Goal: Information Seeking & Learning: Understand process/instructions

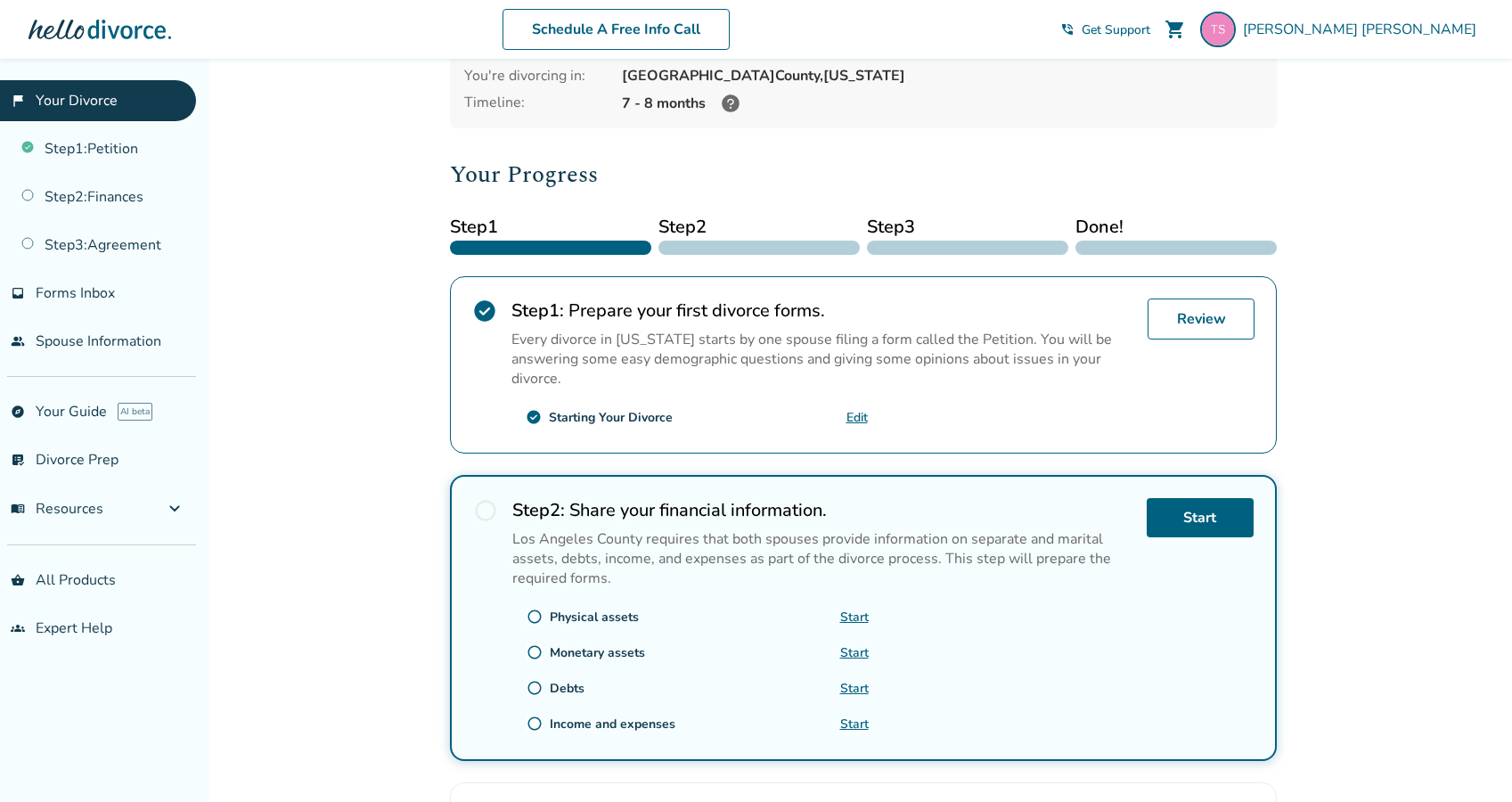
scroll to position [143, 0]
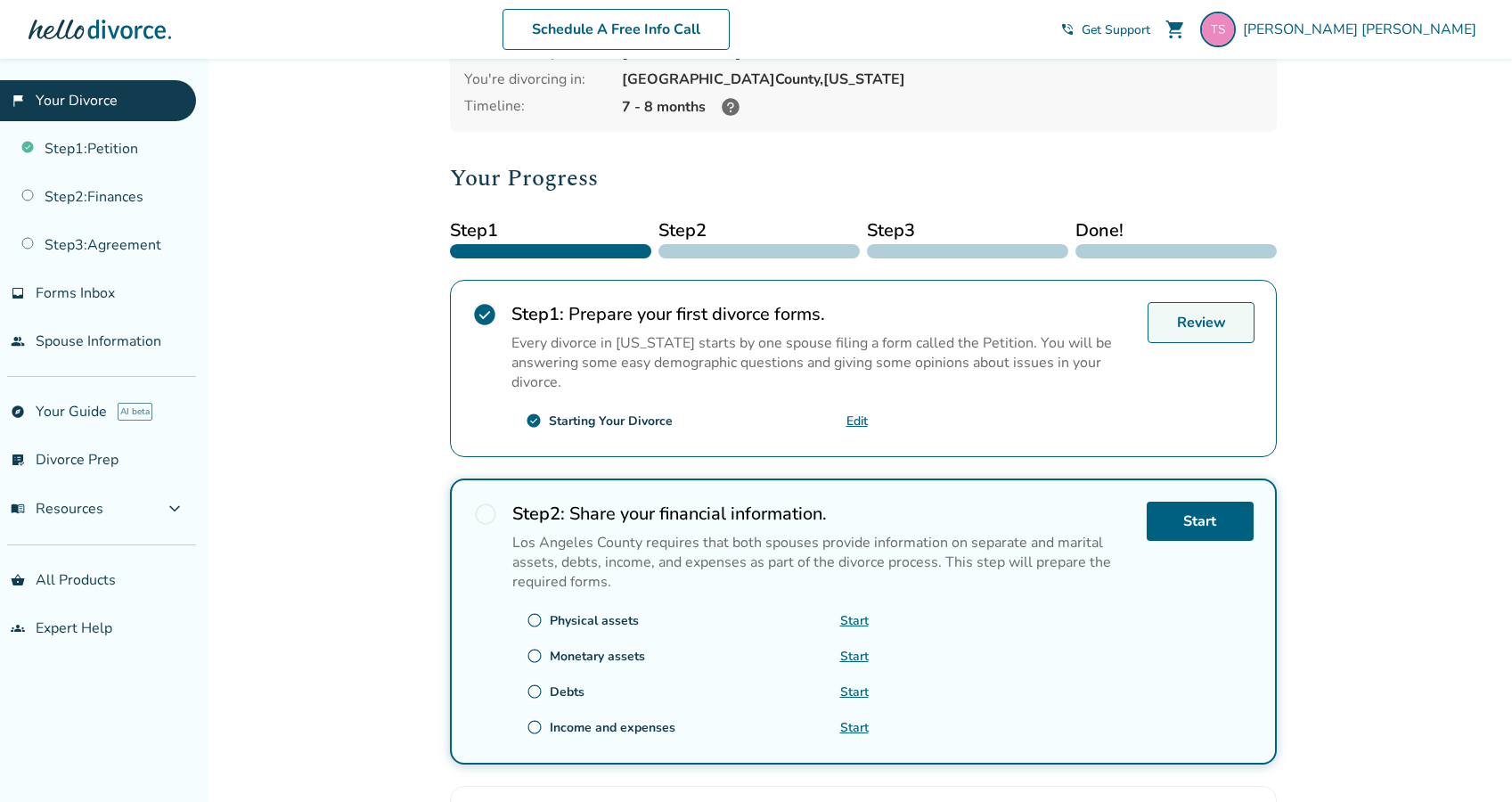
click at [1210, 324] on link "Review" at bounding box center [1200, 322] width 107 height 41
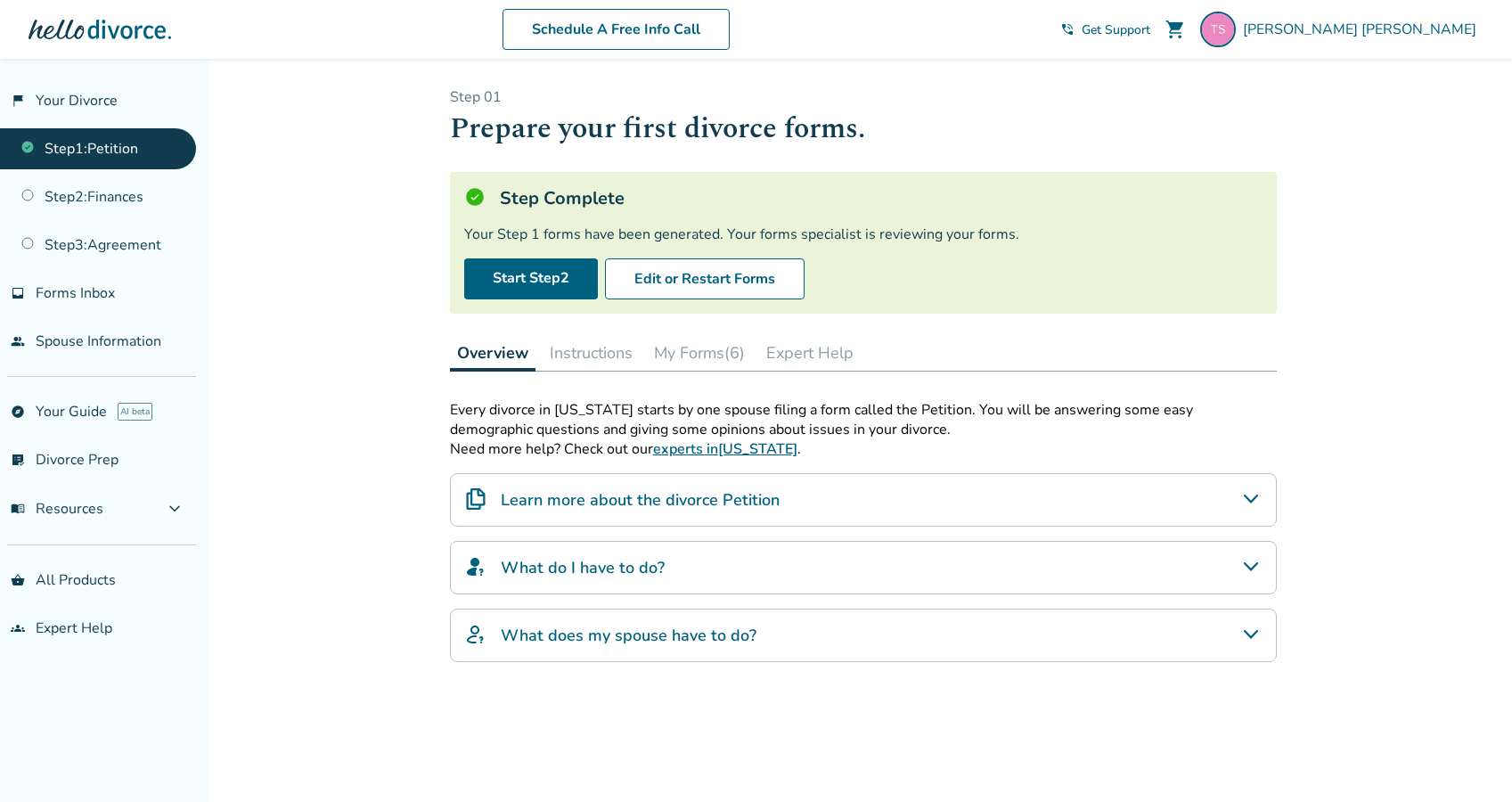
click at [1254, 491] on icon "Learn more about the divorce Petition" at bounding box center [1250, 498] width 21 height 21
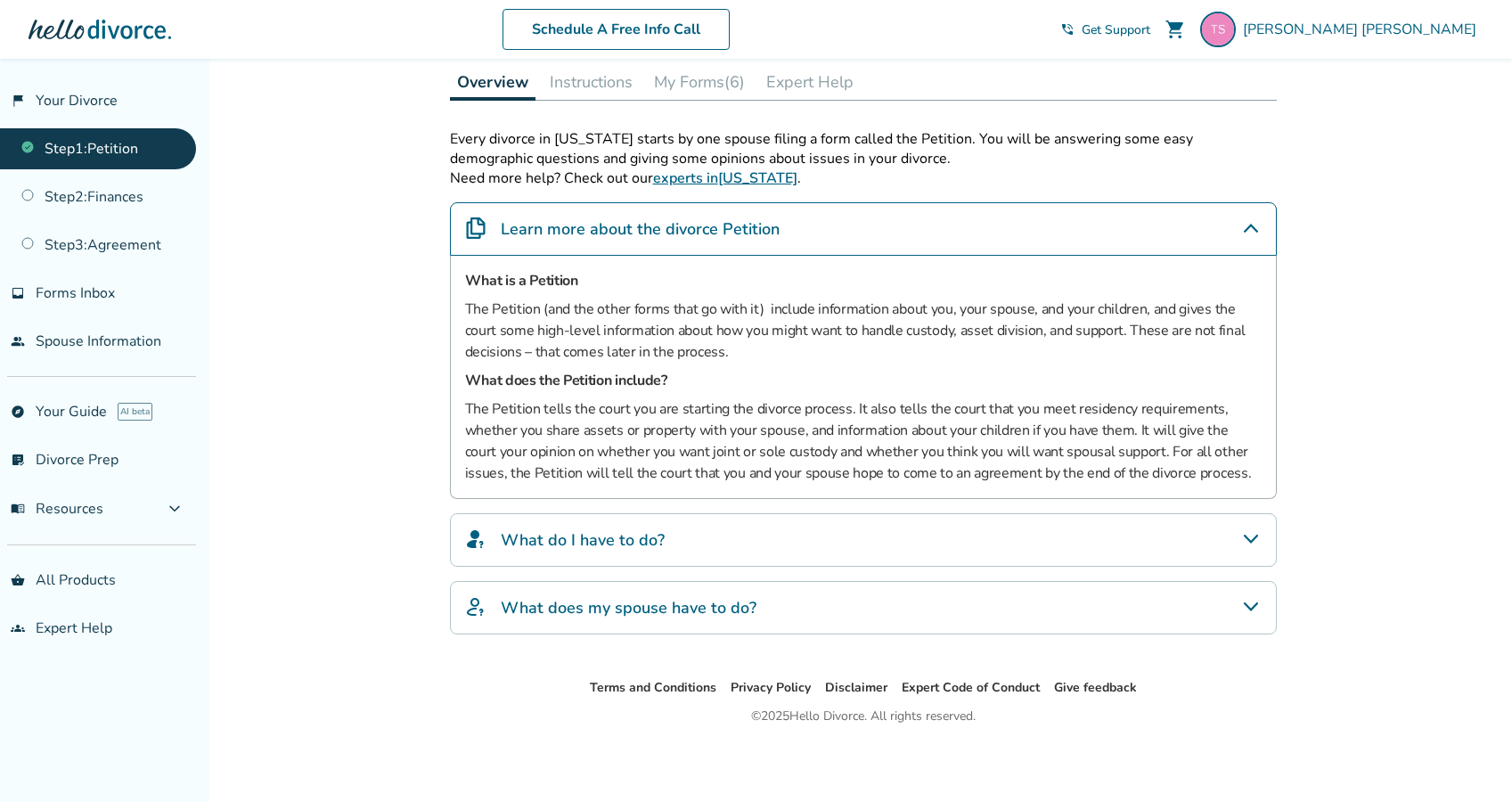
scroll to position [270, 0]
click at [1252, 524] on div "What do I have to do?" at bounding box center [863, 540] width 827 height 53
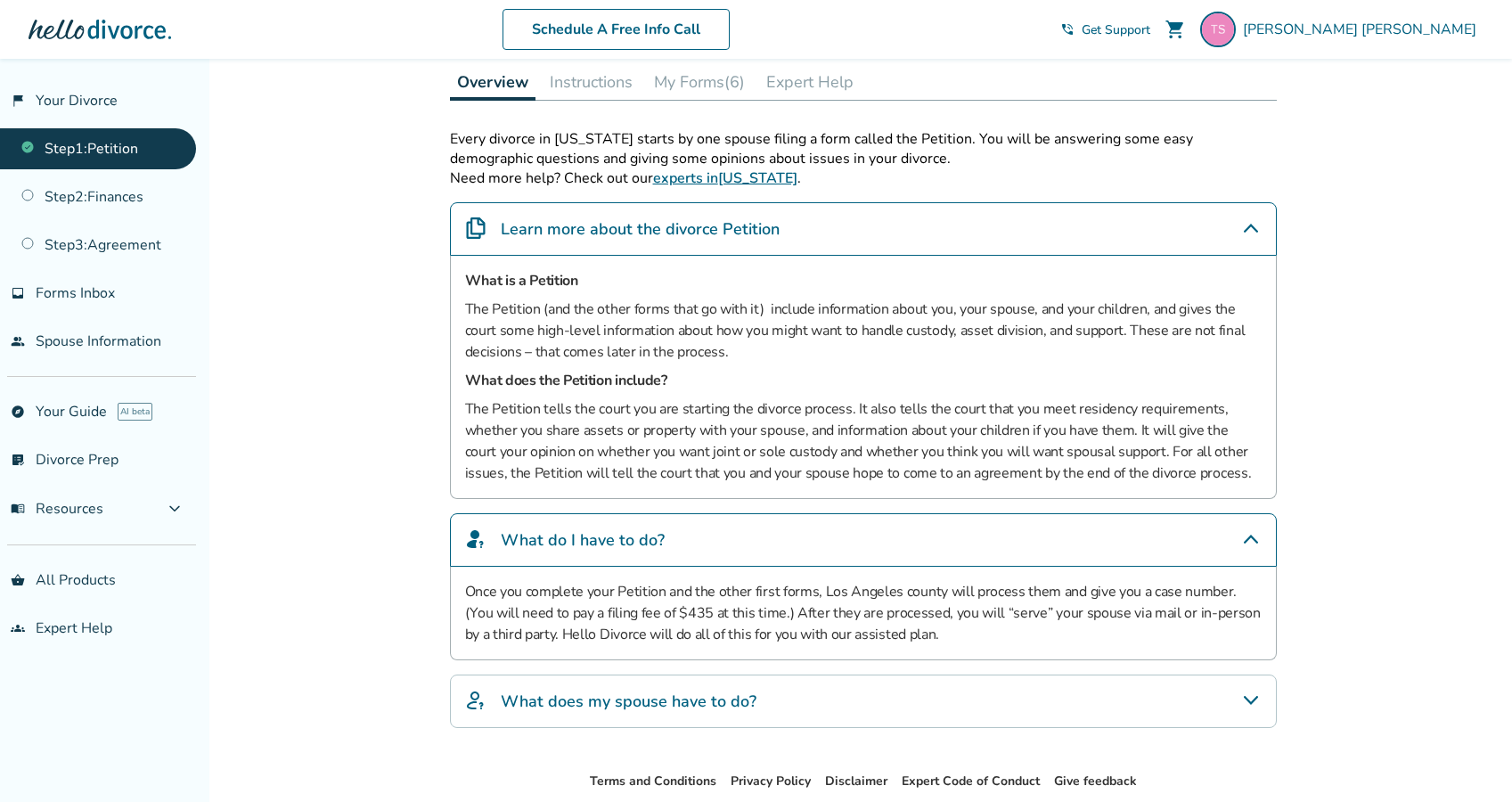
click at [1243, 698] on icon "What does my spouse have to do?" at bounding box center [1250, 700] width 21 height 21
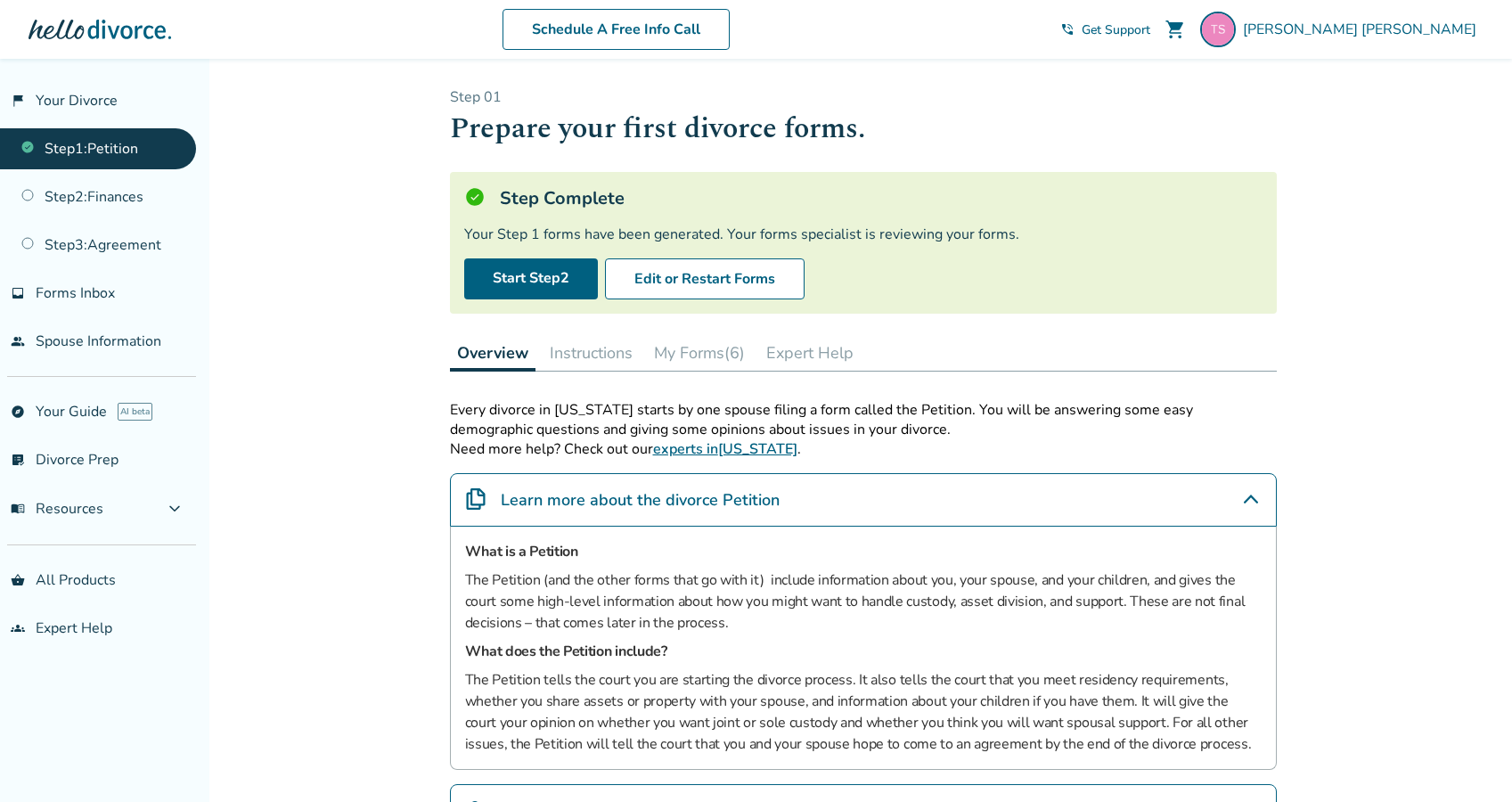
scroll to position [0, 0]
click at [601, 361] on button "Instructions" at bounding box center [591, 352] width 97 height 36
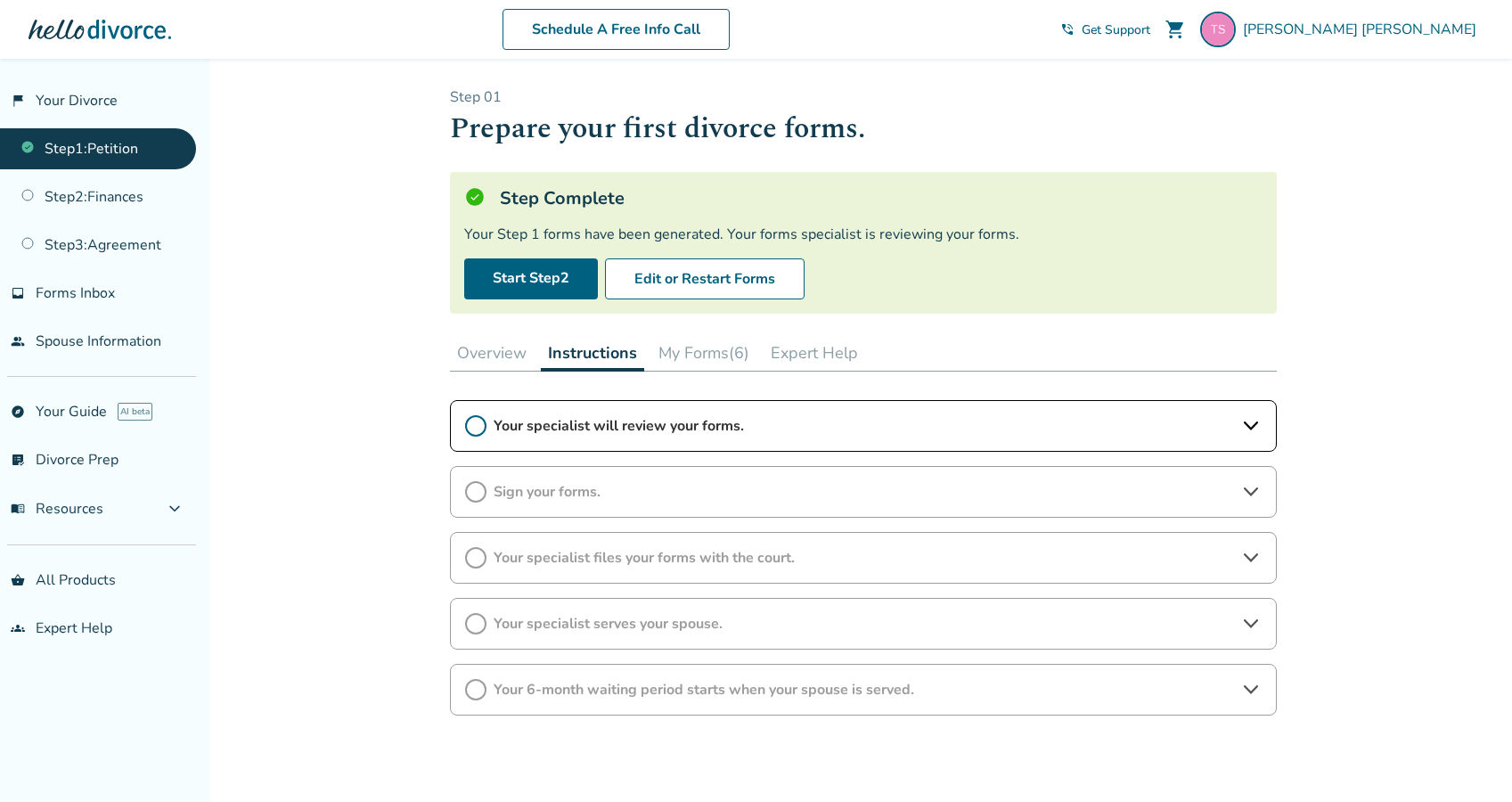
click at [597, 473] on div "Sign your forms." at bounding box center [863, 492] width 827 height 52
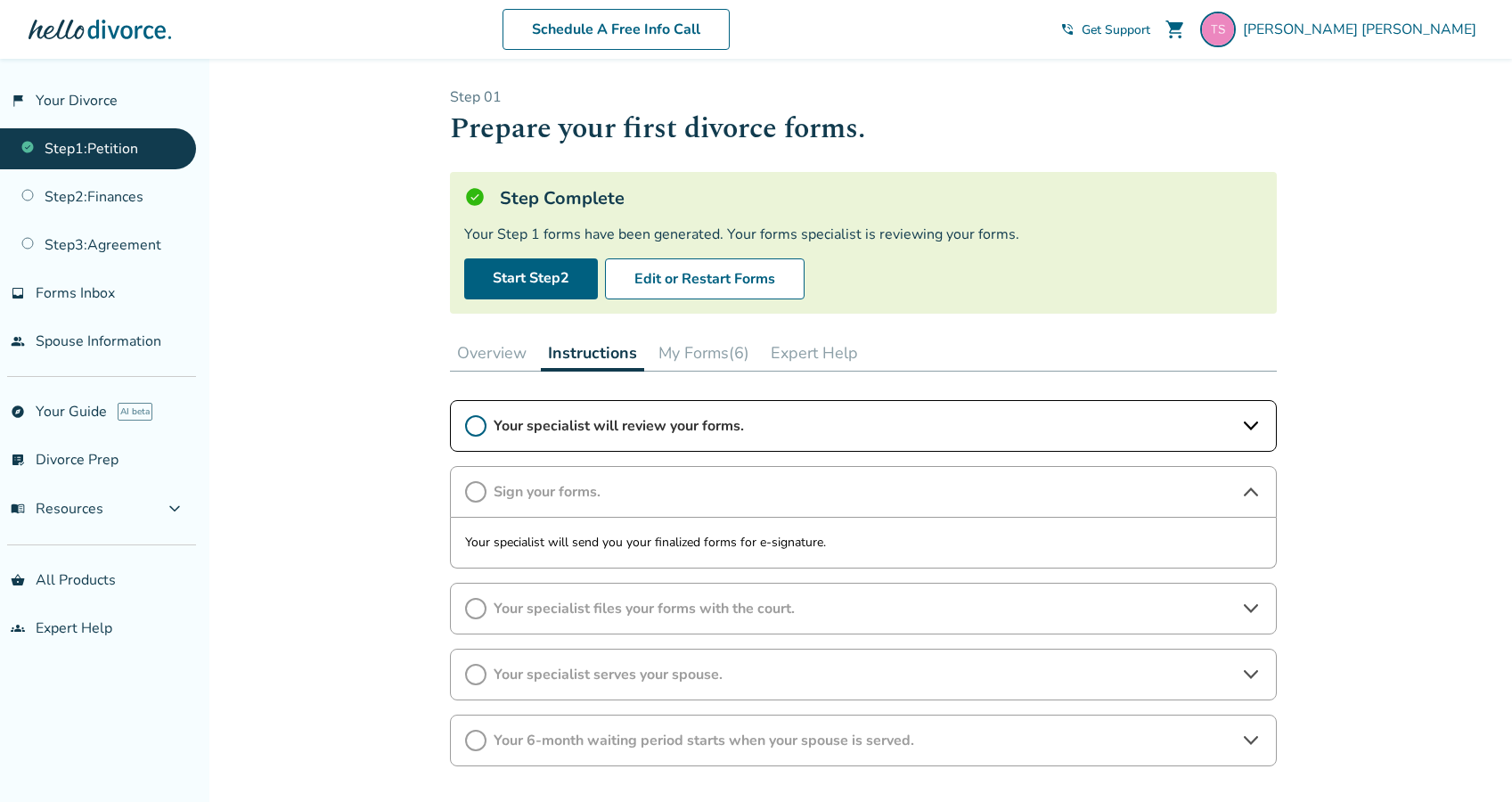
click at [634, 596] on div "Your specialist files your forms with the court." at bounding box center [863, 608] width 827 height 52
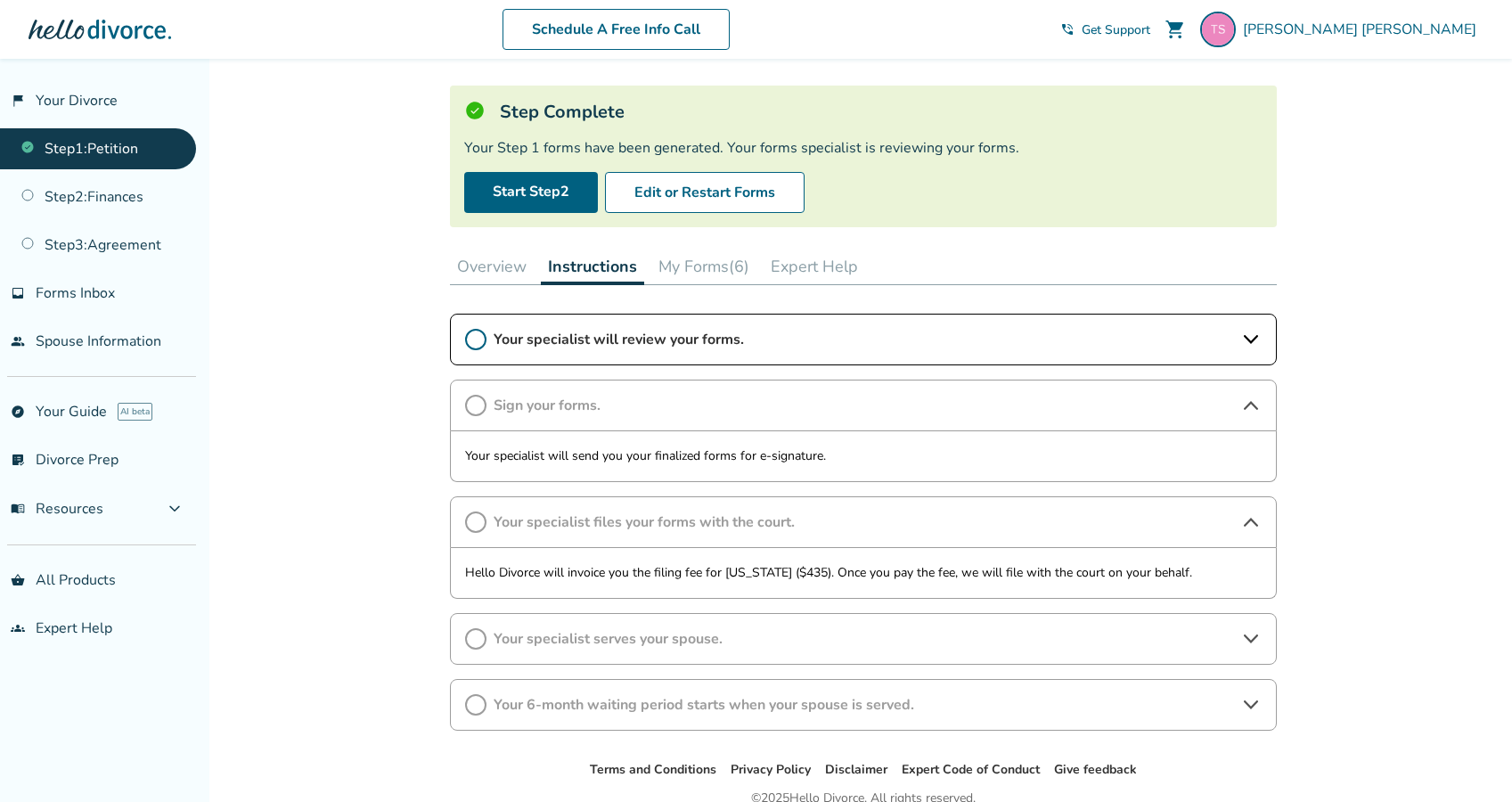
scroll to position [86, 0]
click at [630, 636] on span "Your specialist serves your spouse." at bounding box center [864, 638] width 739 height 19
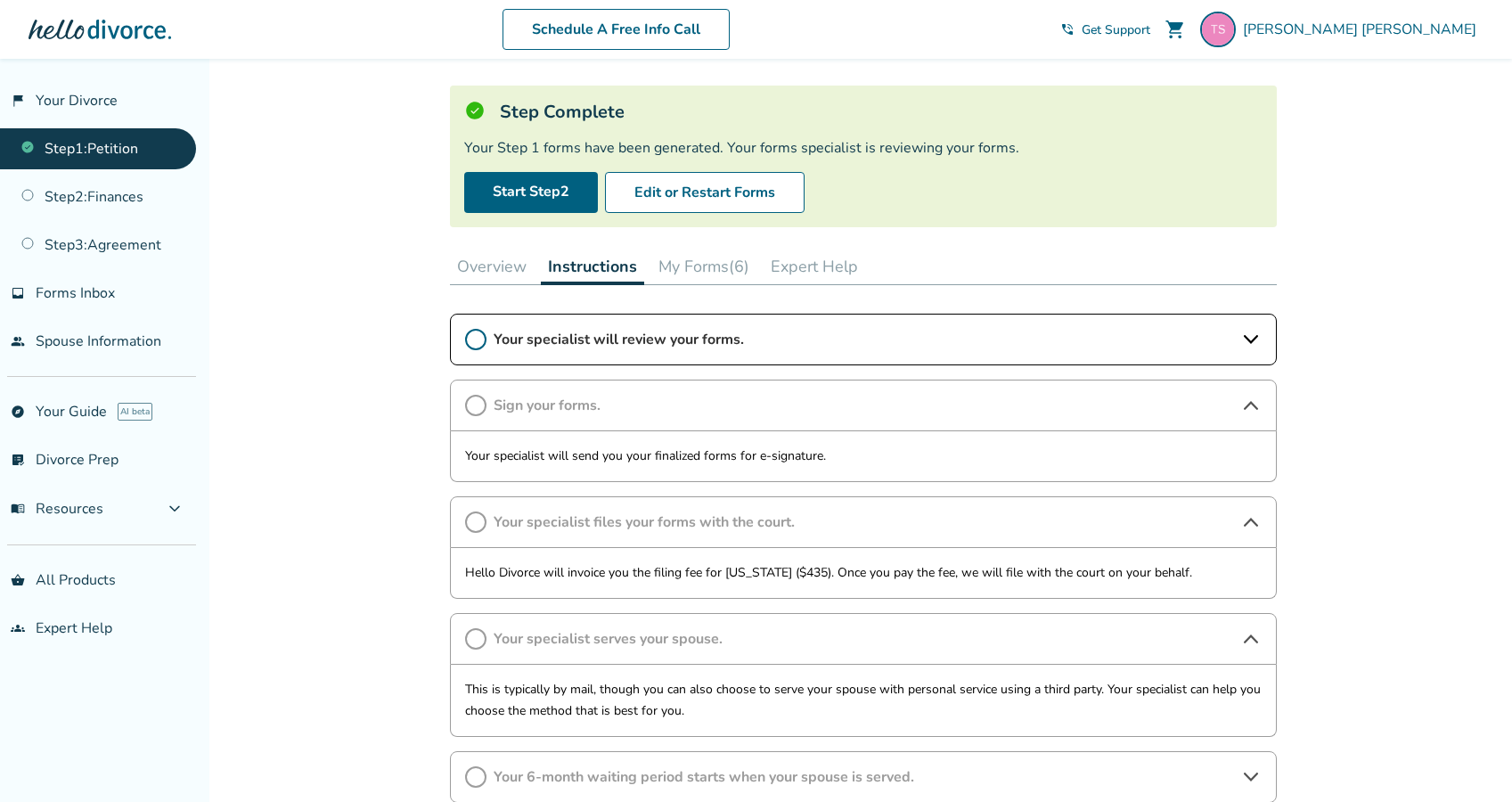
click at [475, 273] on button "Overview" at bounding box center [491, 266] width 84 height 36
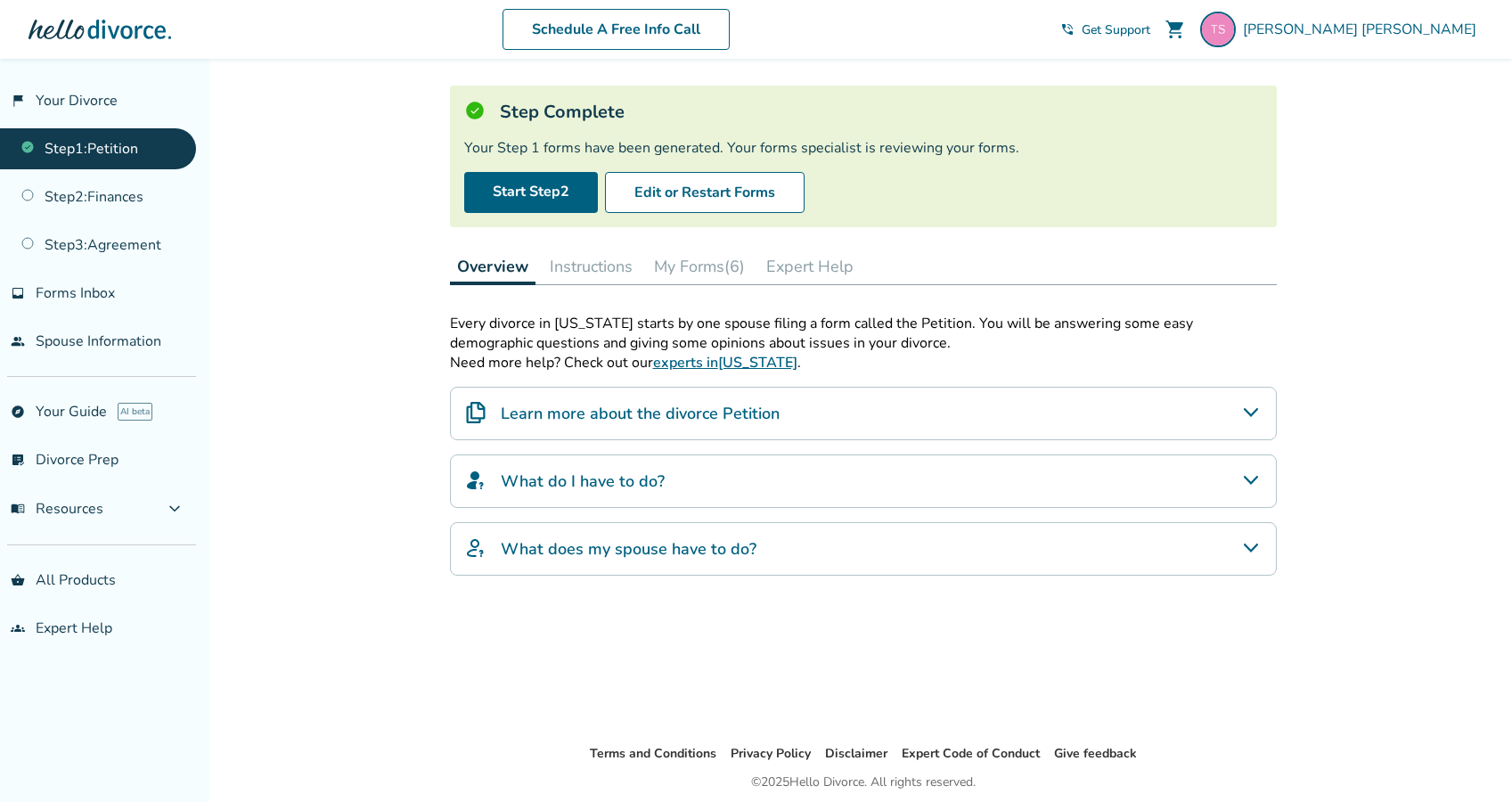
click at [613, 421] on h4 "Learn more about the divorce Petition" at bounding box center [639, 413] width 279 height 23
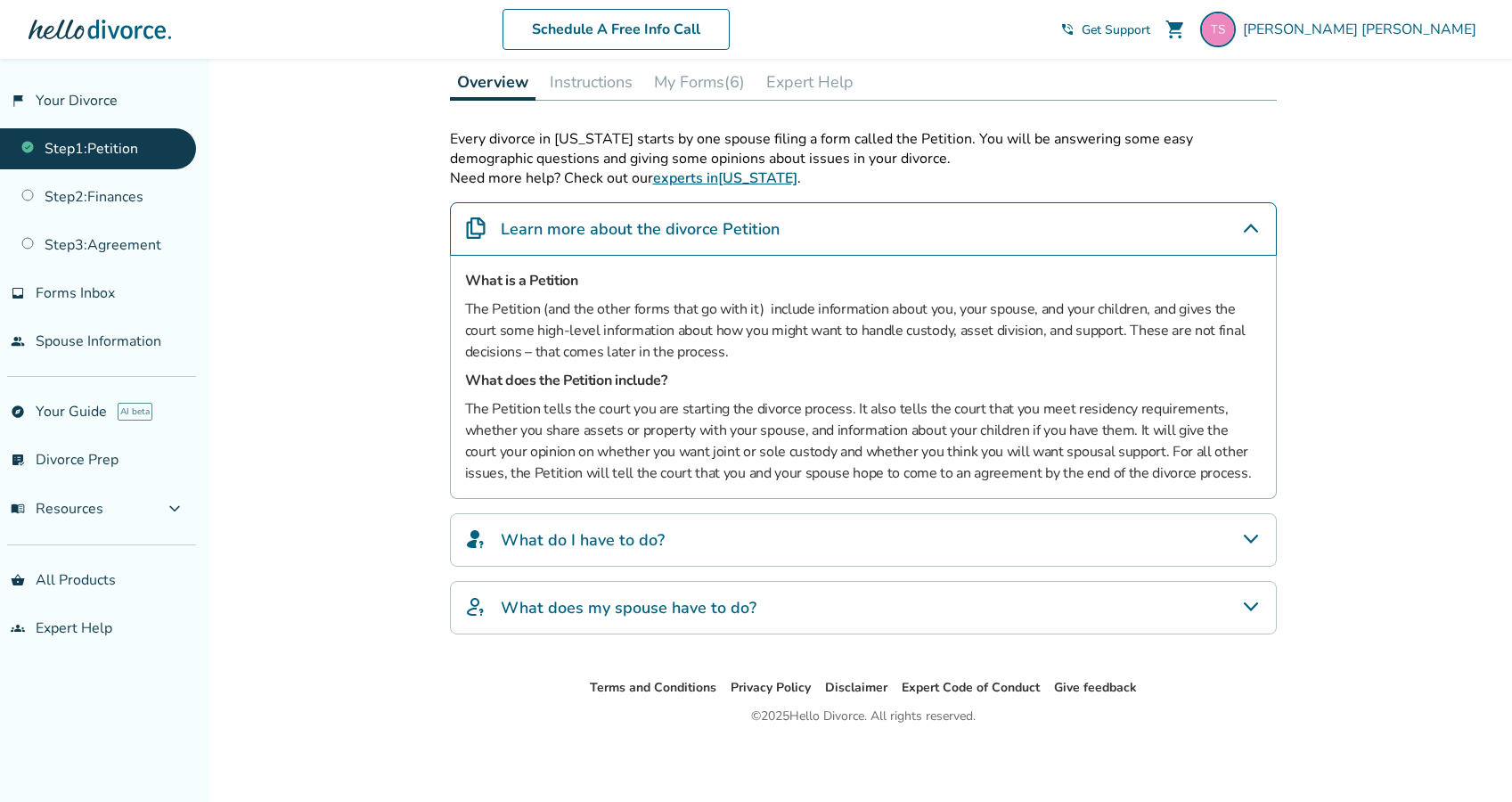
scroll to position [270, 0]
click at [625, 521] on div "What do I have to do?" at bounding box center [863, 540] width 827 height 53
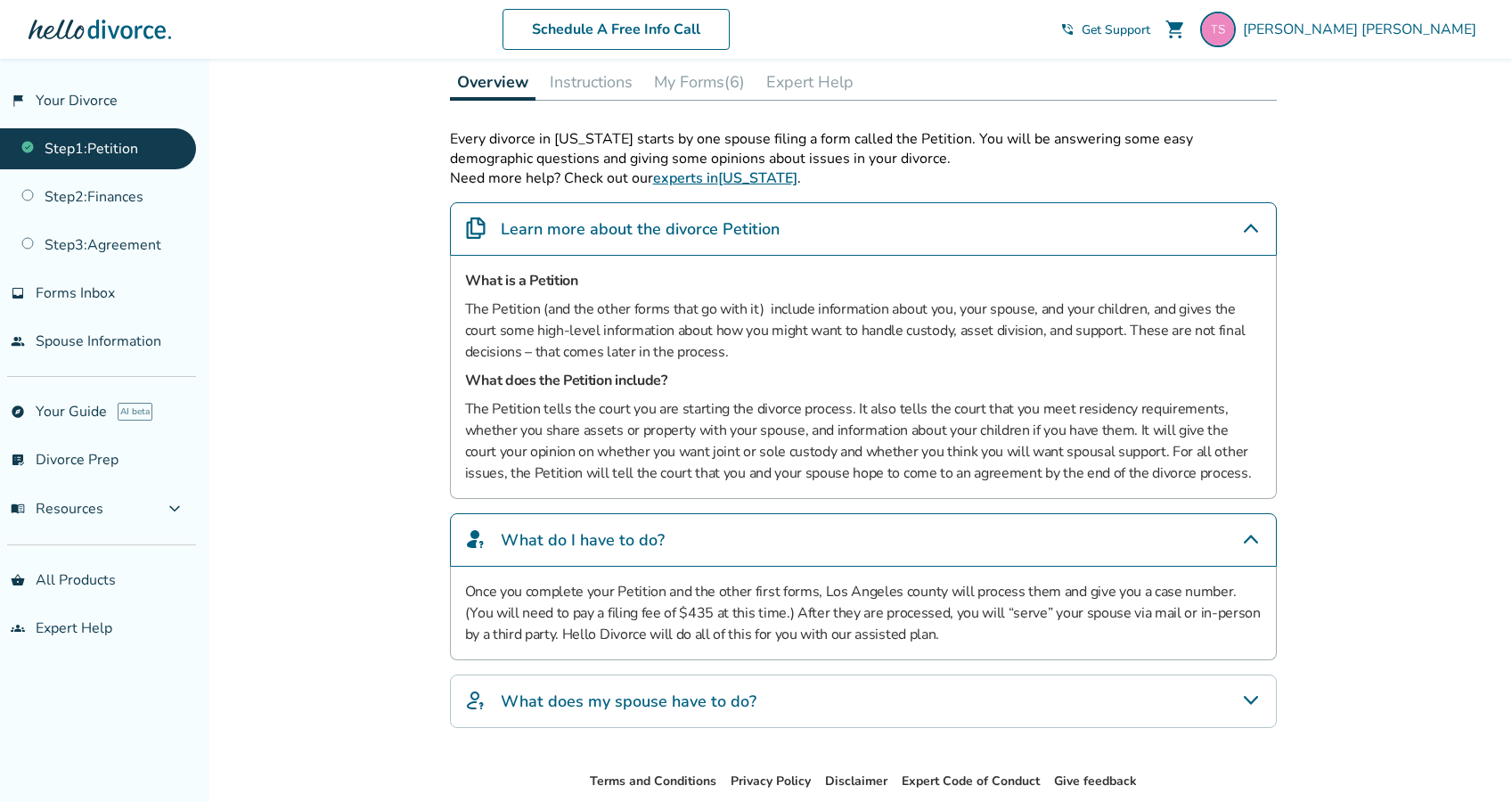
click at [641, 687] on div "What does my spouse have to do?" at bounding box center [863, 701] width 827 height 53
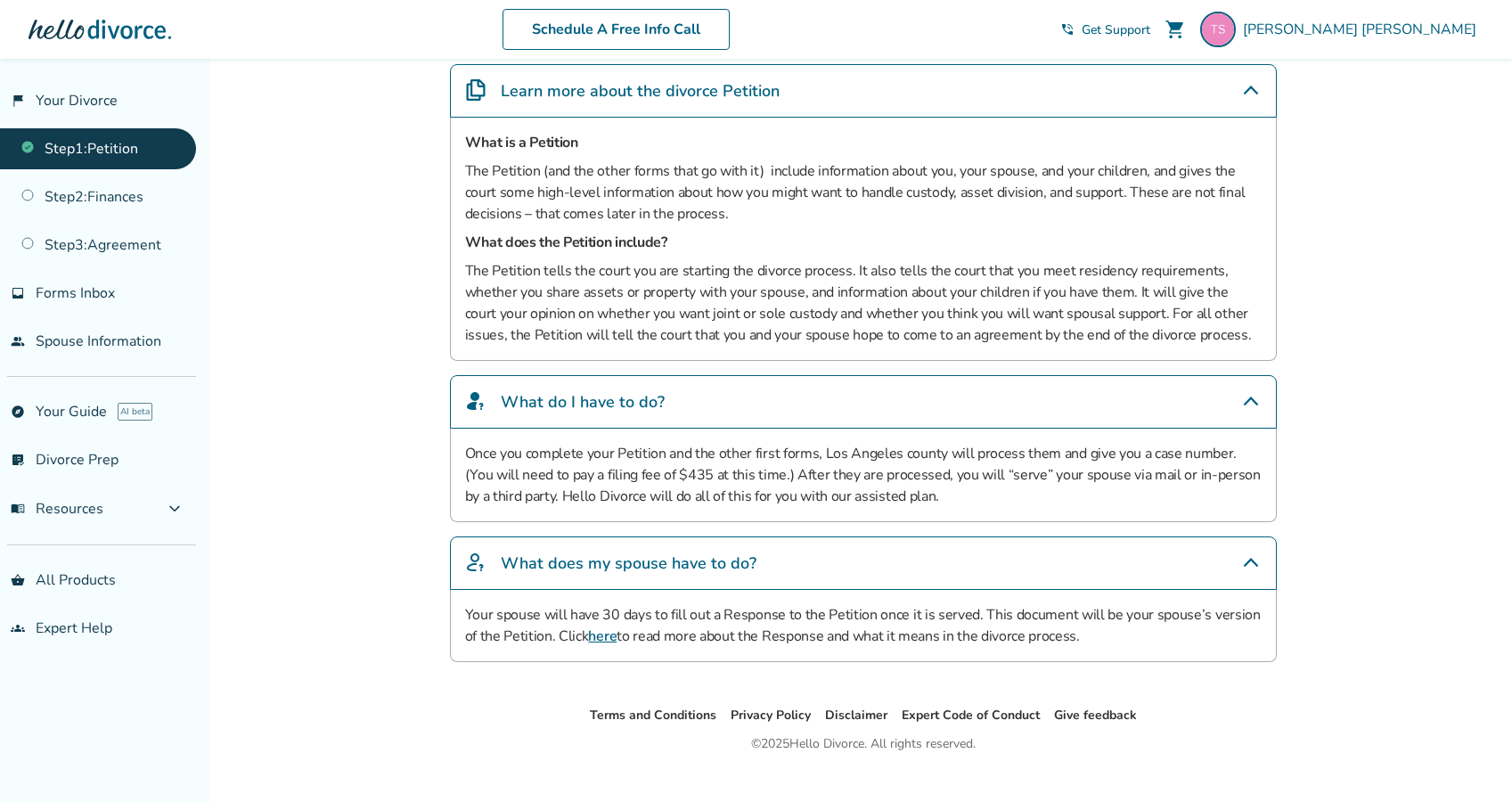
scroll to position [420, 0]
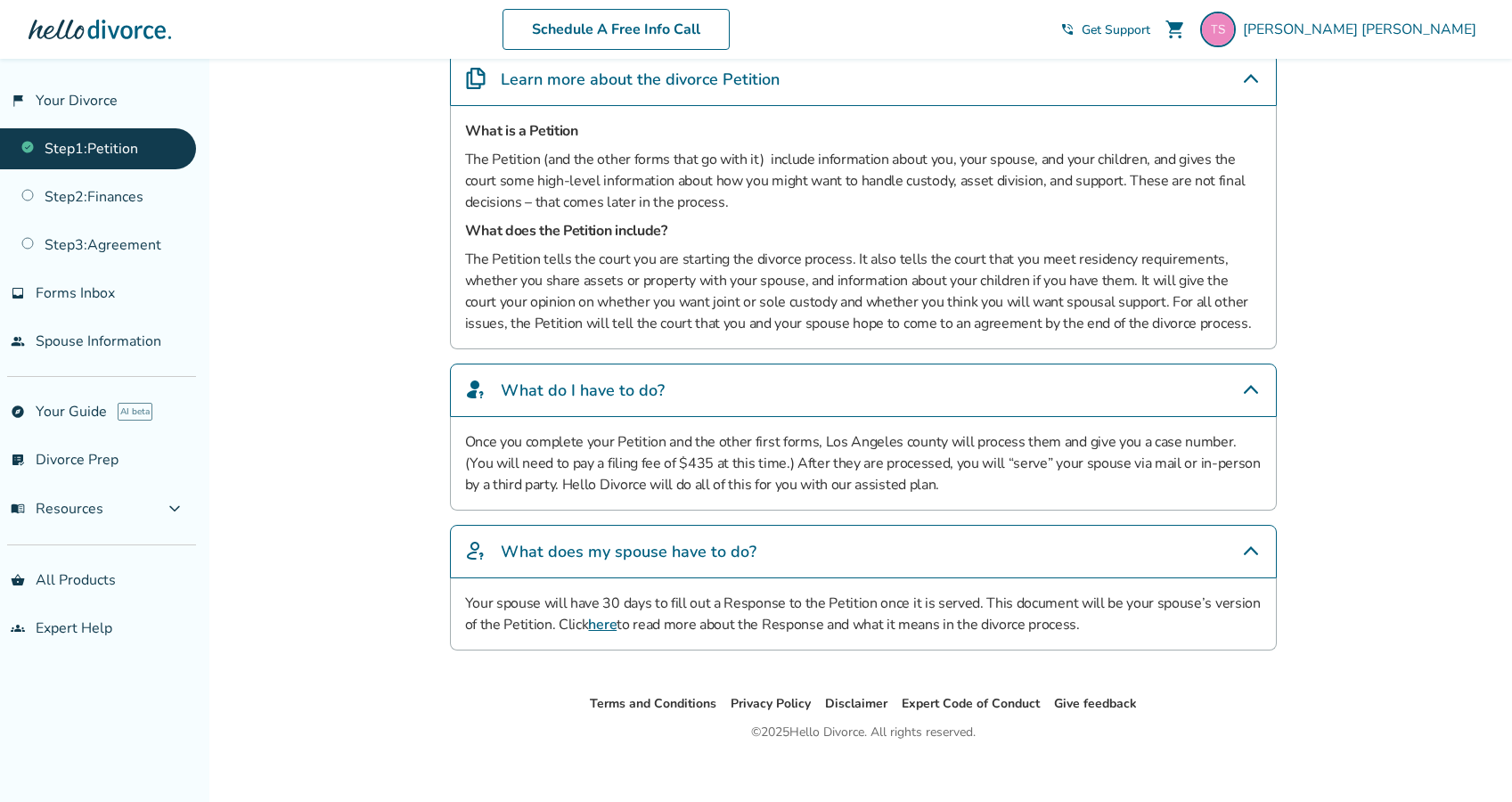
click at [594, 628] on link "here" at bounding box center [601, 624] width 29 height 19
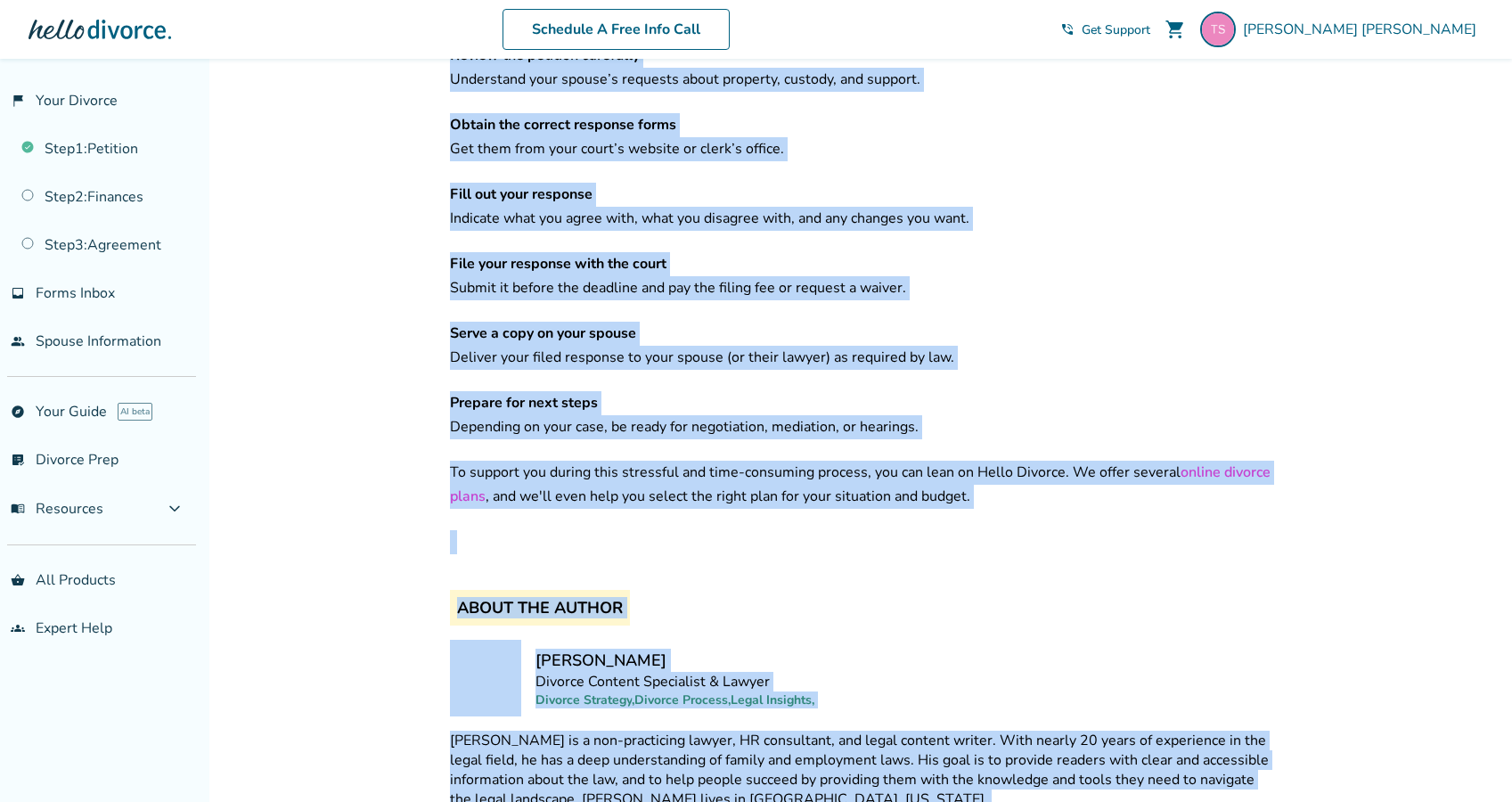
scroll to position [2910, 0]
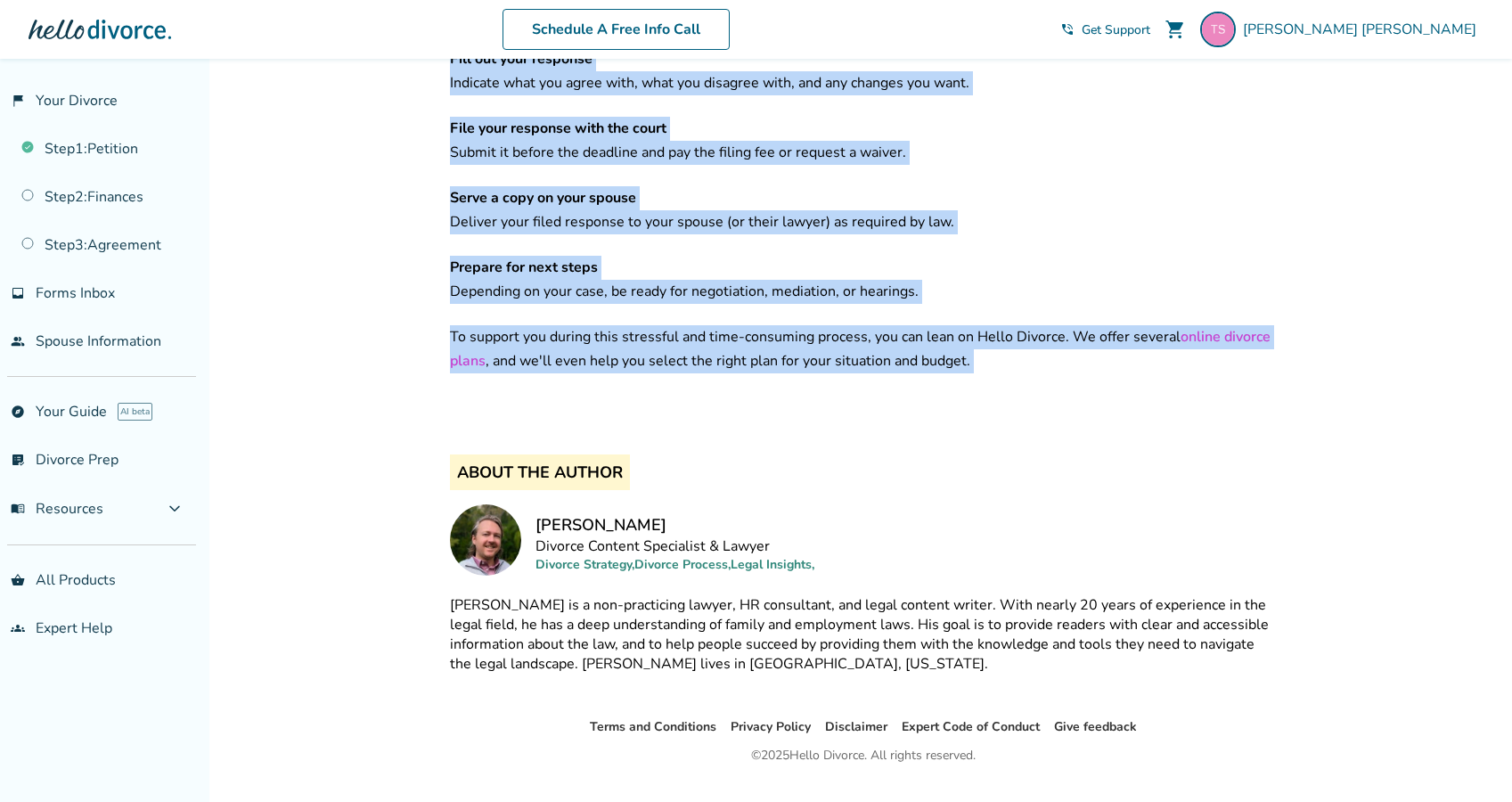
drag, startPoint x: 433, startPoint y: 124, endPoint x: 587, endPoint y: 349, distance: 272.7
copy div "Lor ip Dolo s Ametcons ad e Seddoeiu tem Incidid Ut Labor Etdolore Magnaal Enim…"
